Goal: Information Seeking & Learning: Learn about a topic

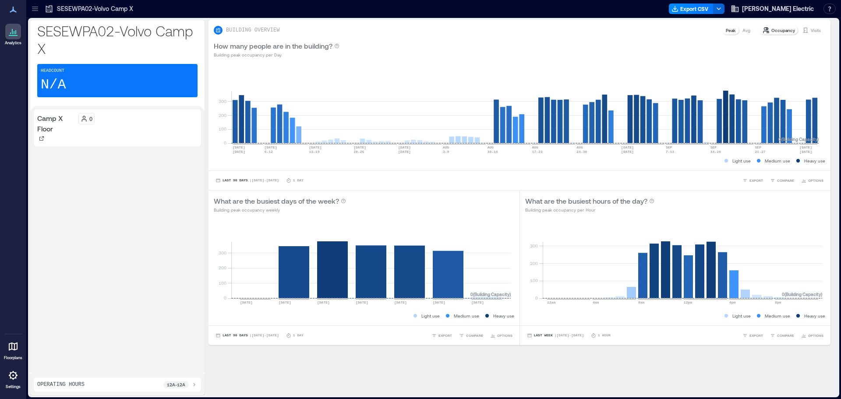
click at [81, 8] on p "SESEWPA02-Volvo Camp X" at bounding box center [95, 8] width 76 height 9
click at [37, 8] on icon at bounding box center [35, 8] width 9 height 9
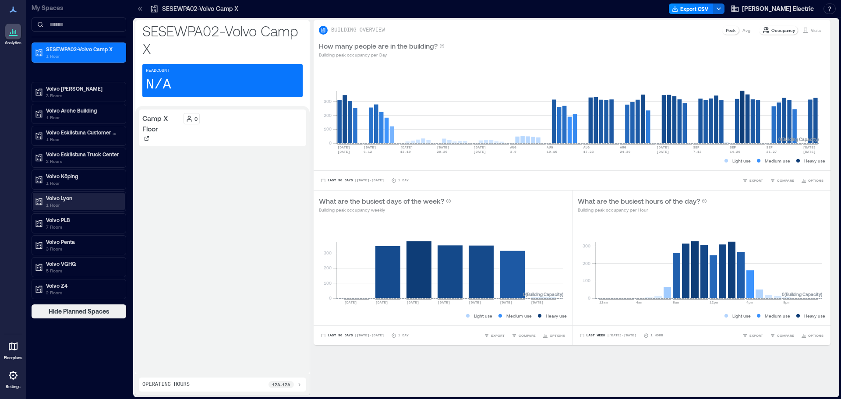
click at [78, 203] on p "1 Floor" at bounding box center [83, 204] width 74 height 7
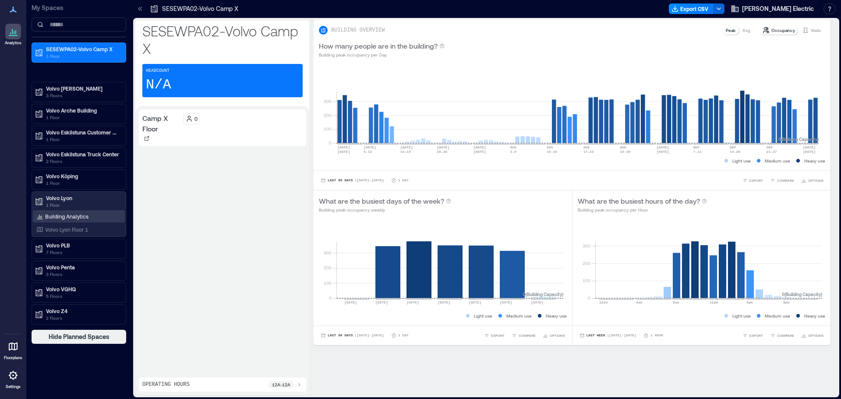
click at [80, 213] on p "Building Analytics" at bounding box center [66, 216] width 43 height 7
